Goal: Task Accomplishment & Management: Manage account settings

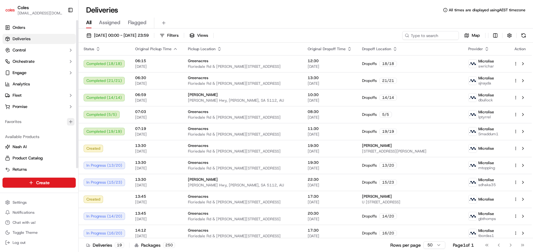
click at [71, 123] on icon "button" at bounding box center [71, 121] width 0 height 3
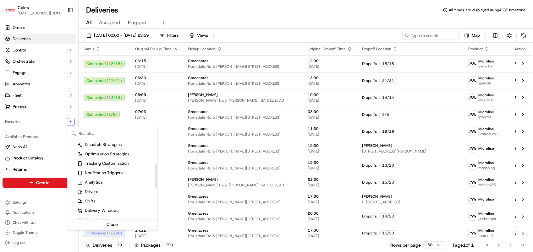
scroll to position [77, 0]
click at [94, 200] on div "Shifts" at bounding box center [86, 200] width 18 height 6
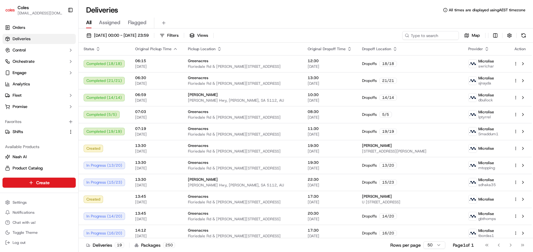
click at [31, 132] on html "Coles [EMAIL_ADDRESS][DOMAIN_NAME] Toggle Sidebar Orders Deliveries Control Orc…" at bounding box center [266, 126] width 533 height 252
click at [31, 132] on link "Shifts" at bounding box center [35, 132] width 61 height 6
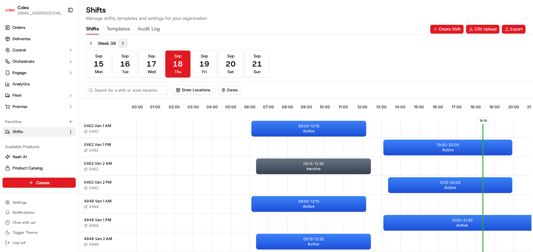
click at [121, 43] on button "Next week" at bounding box center [123, 43] width 9 height 9
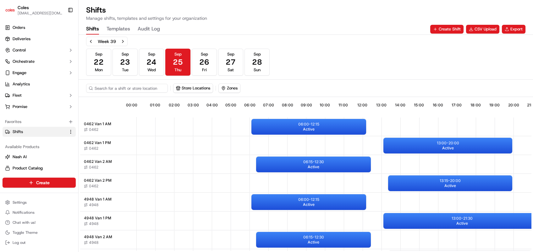
scroll to position [2, 0]
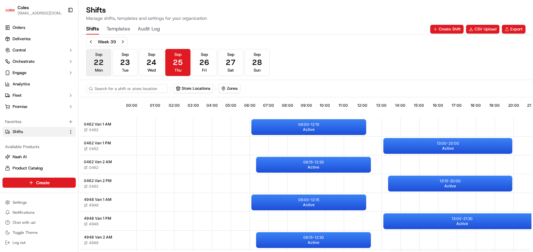
click at [98, 59] on span "22" at bounding box center [99, 63] width 10 height 10
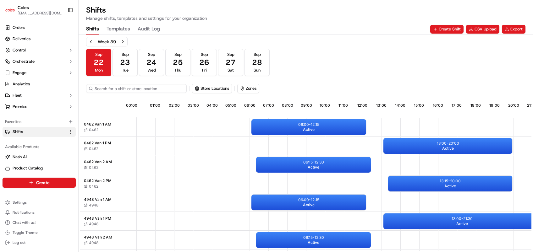
click at [110, 89] on input at bounding box center [136, 88] width 101 height 9
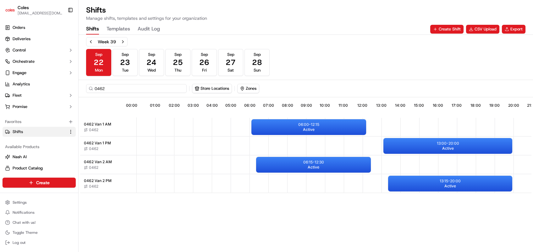
type input "0462"
